Goal: Information Seeking & Learning: Learn about a topic

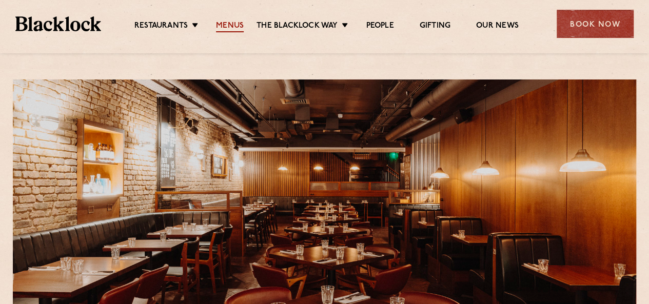
click at [227, 26] on link "Menus" at bounding box center [230, 26] width 28 height 11
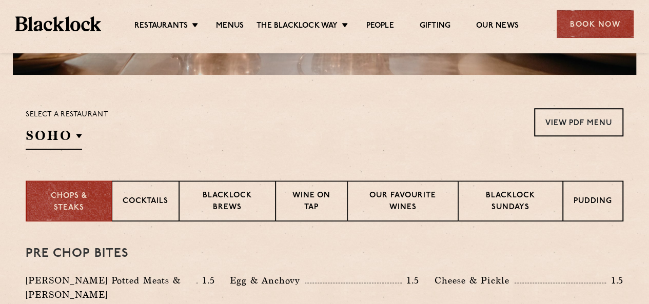
scroll to position [308, 0]
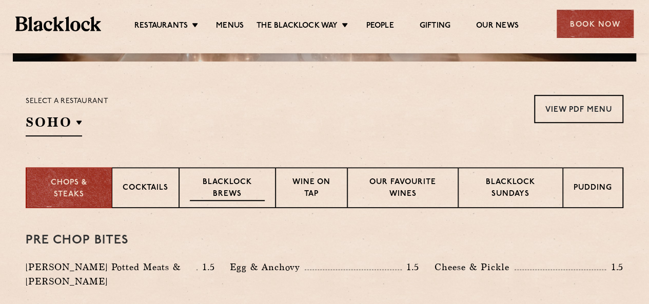
click at [233, 180] on p "Blacklock Brews" at bounding box center [227, 189] width 75 height 24
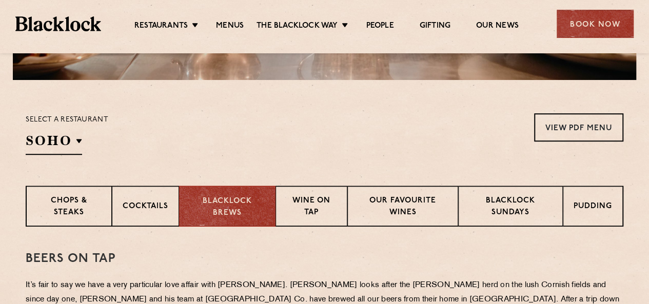
scroll to position [256, 0]
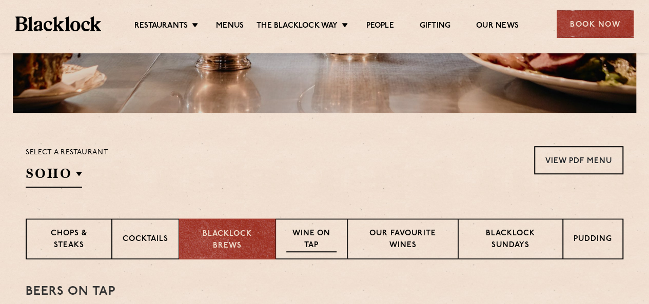
click at [308, 233] on p "Wine on Tap" at bounding box center [311, 240] width 50 height 24
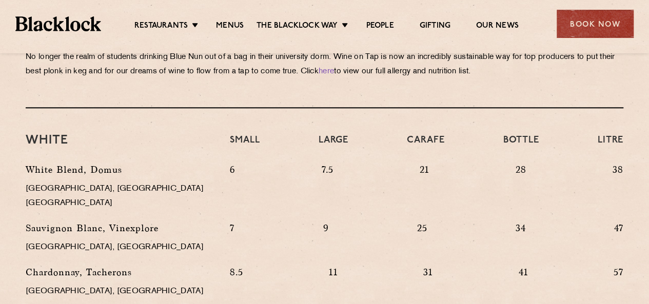
scroll to position [410, 0]
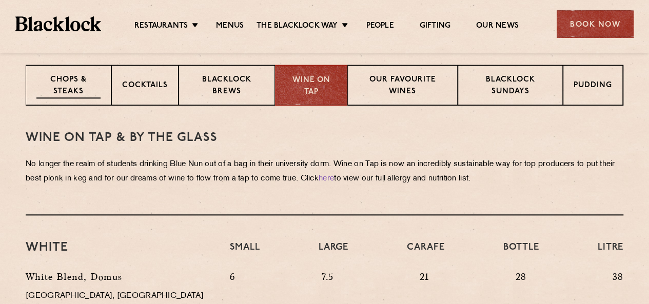
click at [74, 87] on p "Chops & Steaks" at bounding box center [68, 86] width 64 height 24
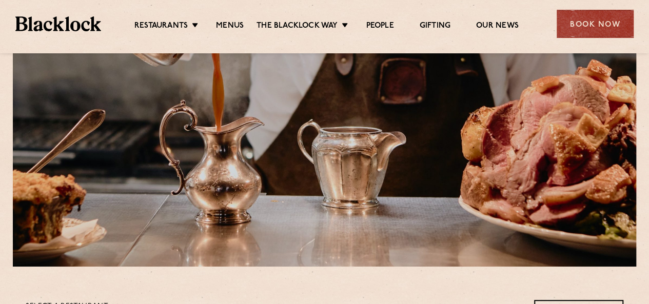
scroll to position [0, 0]
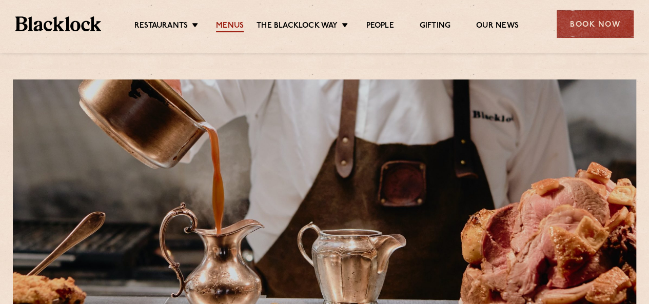
click at [227, 22] on ul "Restaurants Soho City Shoreditch Covent Garden Canary Wharf Manchester Birmingh…" at bounding box center [326, 24] width 450 height 16
click at [229, 26] on link "Menus" at bounding box center [230, 26] width 28 height 11
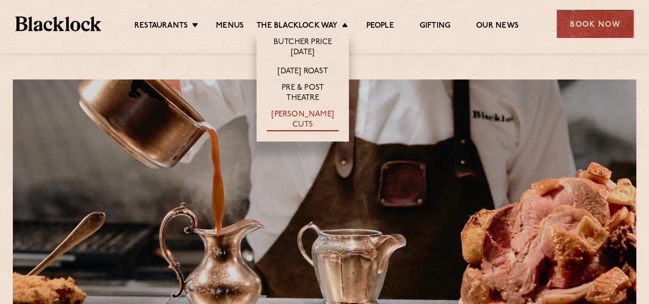
click at [299, 114] on link "[PERSON_NAME] Cuts" at bounding box center [303, 121] width 72 height 22
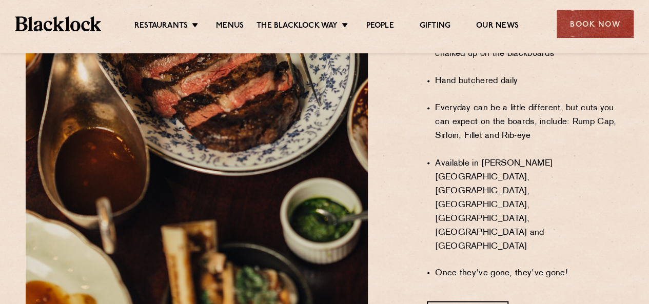
scroll to position [821, 0]
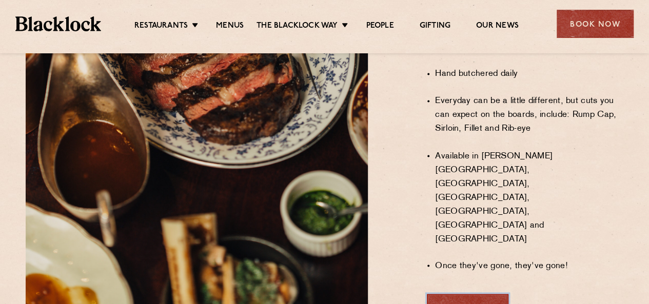
click at [456, 294] on link "View Menu" at bounding box center [468, 308] width 82 height 28
